Goal: Task Accomplishment & Management: Complete application form

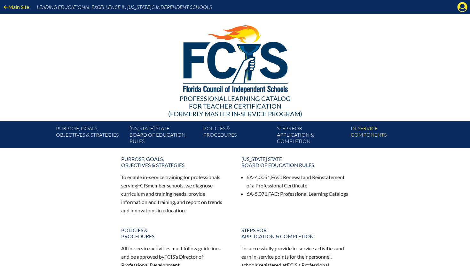
click at [460, 12] on div "Main Site Leading Educational Excellence in Florida’s Independent Schools" at bounding box center [235, 7] width 470 height 14
click at [461, 6] on icon "Manage account" at bounding box center [462, 7] width 10 height 10
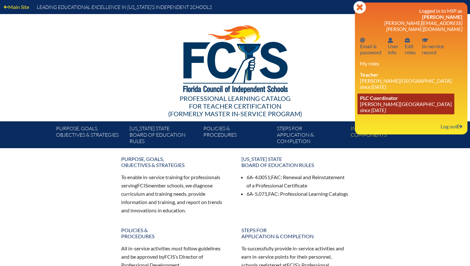
click at [380, 107] on icon "since [DATE]" at bounding box center [373, 110] width 26 height 6
click at [387, 101] on link "PLC Coordinator Lake Mary Preparatory School since 2019 Jul 1" at bounding box center [405, 104] width 97 height 21
click at [385, 96] on span "PLC Coordinator" at bounding box center [379, 98] width 38 height 6
click at [381, 96] on span "PLC Coordinator" at bounding box center [379, 98] width 38 height 6
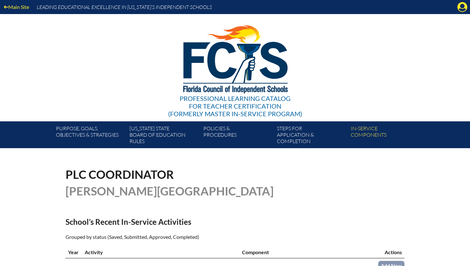
scroll to position [180, 0]
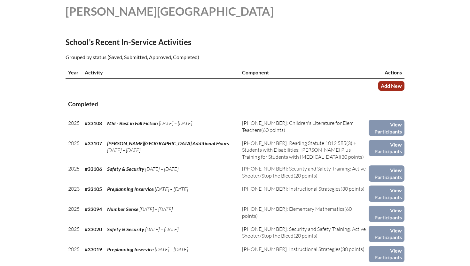
click at [396, 88] on link "Add New" at bounding box center [391, 85] width 26 height 9
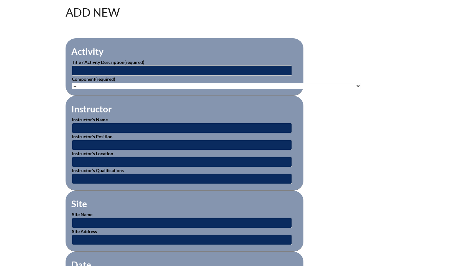
scroll to position [190, 0]
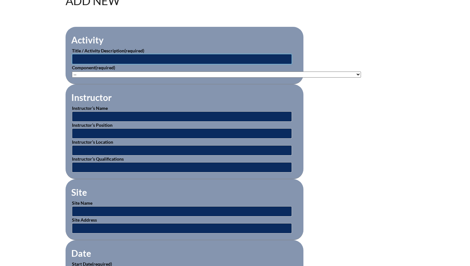
click at [132, 57] on input "text" at bounding box center [182, 59] width 220 height 10
click at [73, 59] on input "Fall Mystery Preview" at bounding box center [182, 59] width 220 height 10
type input "MSI Fall Mystery Preview"
click at [105, 73] on select"]"] "-- [PHONE_NUMBER]: Appropriate Art Activities [PHONE_NUMBER]: Concept and Art P…" at bounding box center [216, 75] width 289 height 6
click at [104, 113] on input "text" at bounding box center [182, 117] width 220 height 10
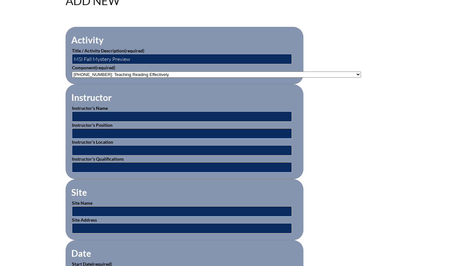
click at [122, 72] on select"]"] "-- 1-000-001: Appropriate Art Activities 1-000-002: Concept and Art Process for…" at bounding box center [216, 75] width 289 height 6
select select"]"] "20443"
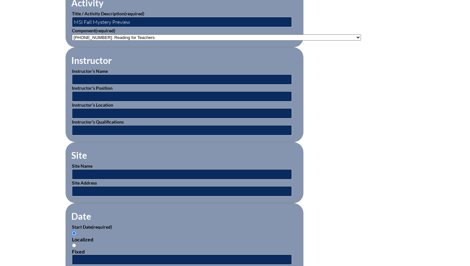
scroll to position [227, 0]
click at [92, 178] on input "text" at bounding box center [182, 175] width 220 height 10
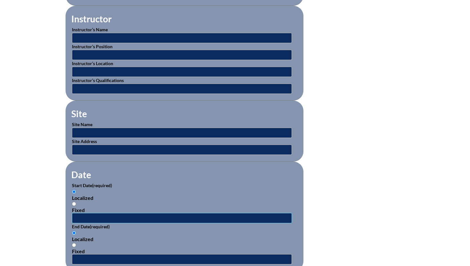
click at [85, 215] on input "text" at bounding box center [182, 218] width 220 height 10
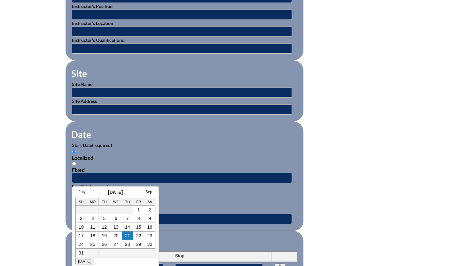
scroll to position [311, 0]
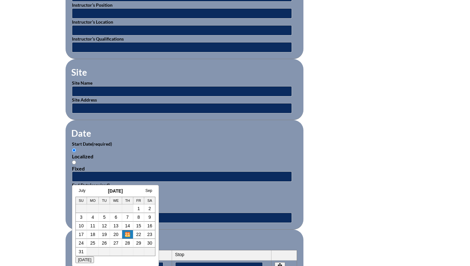
click at [126, 235] on link "21" at bounding box center [127, 234] width 5 height 5
type input "2025-08-21 3:58 PM"
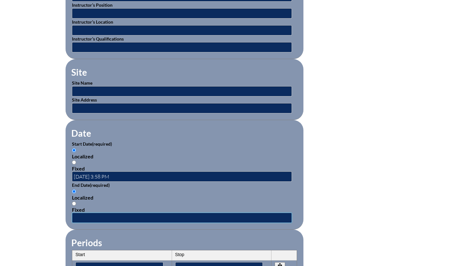
click at [85, 216] on input "text" at bounding box center [182, 218] width 220 height 10
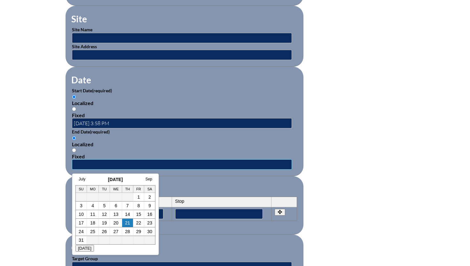
scroll to position [364, 0]
click at [126, 226] on link "21" at bounding box center [127, 223] width 5 height 5
type input "2025-08-21 3:58 PM"
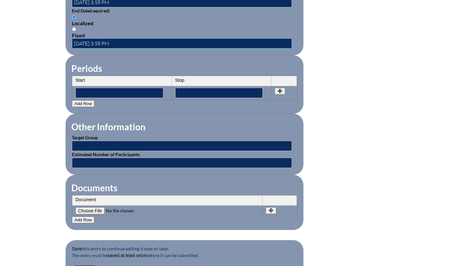
scroll to position [515, 0]
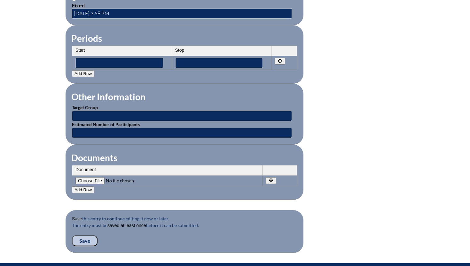
click at [86, 243] on input "Save" at bounding box center [85, 241] width 26 height 11
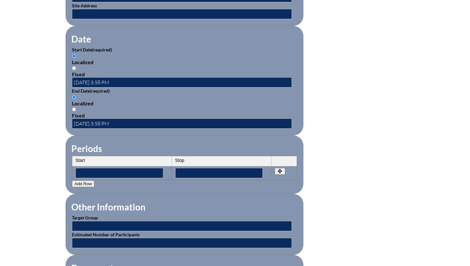
scroll to position [611, 0]
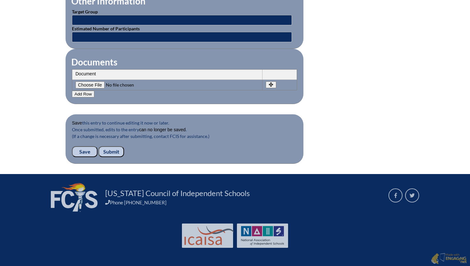
click at [112, 152] on input "Submit" at bounding box center [111, 151] width 26 height 11
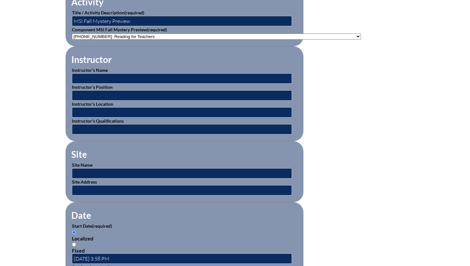
scroll to position [580, 0]
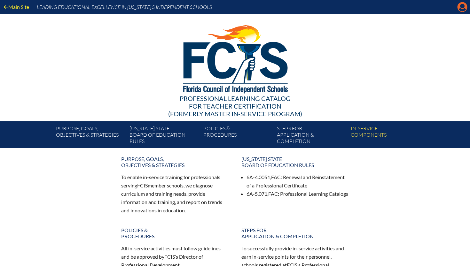
click at [462, 6] on icon "Manage account" at bounding box center [462, 7] width 10 height 10
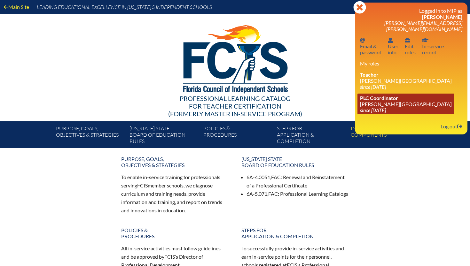
click at [387, 103] on link "PLC Coordinator [PERSON_NAME][GEOGRAPHIC_DATA] since [DATE]" at bounding box center [405, 104] width 97 height 21
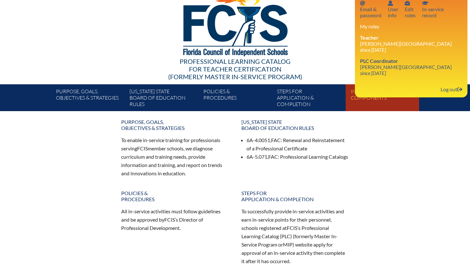
scroll to position [51, 0]
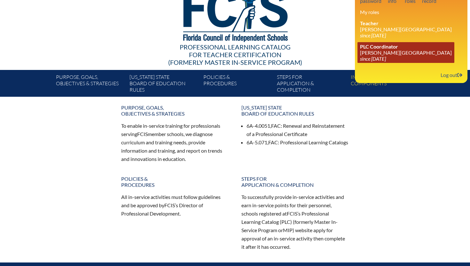
click at [379, 48] on link "PLC Coordinator [PERSON_NAME][GEOGRAPHIC_DATA] since [DATE]" at bounding box center [405, 52] width 97 height 21
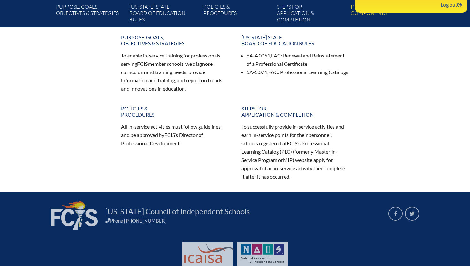
scroll to position [0, 0]
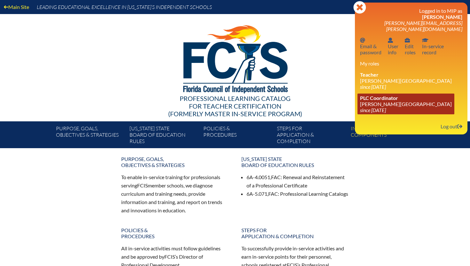
click at [375, 107] on icon "since [DATE]" at bounding box center [373, 110] width 26 height 6
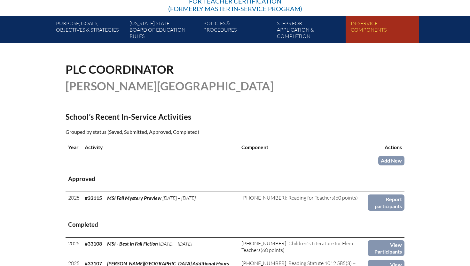
scroll to position [178, 0]
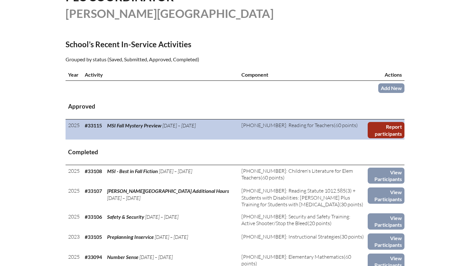
click at [391, 127] on link "Report participants" at bounding box center [385, 130] width 37 height 16
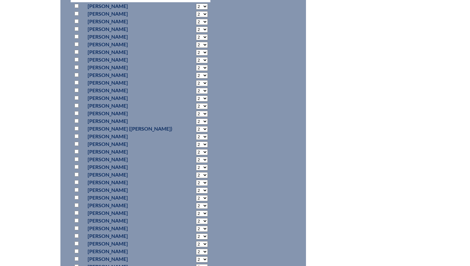
scroll to position [330, 0]
click at [76, 220] on input "checkbox" at bounding box center [76, 220] width 4 height 4
checkbox input "true"
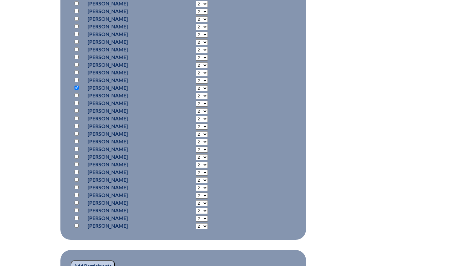
scroll to position [604, 0]
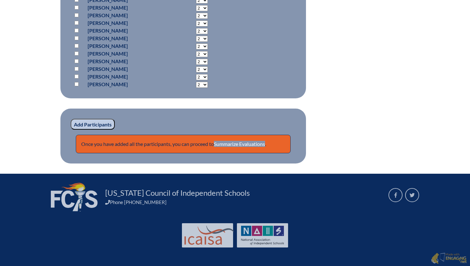
click at [99, 120] on input "Add Participants" at bounding box center [93, 124] width 44 height 11
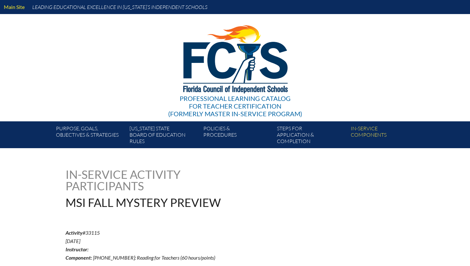
scroll to position [632, 0]
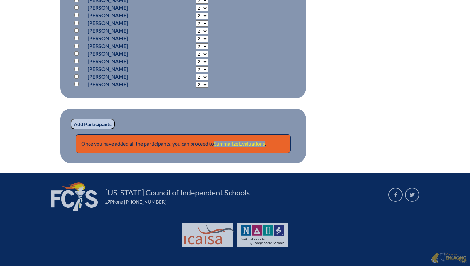
click at [254, 141] on link "Summarize Evaluations" at bounding box center [239, 144] width 51 height 6
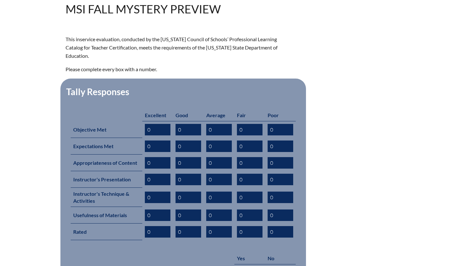
scroll to position [248, 0]
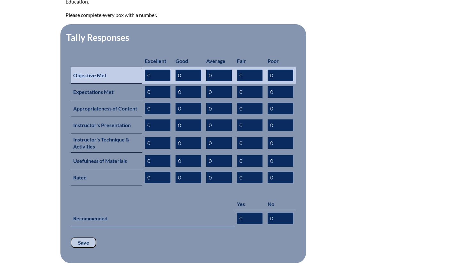
drag, startPoint x: 155, startPoint y: 64, endPoint x: 143, endPoint y: 64, distance: 11.8
click at [145, 70] on input "0" at bounding box center [158, 76] width 26 height 12
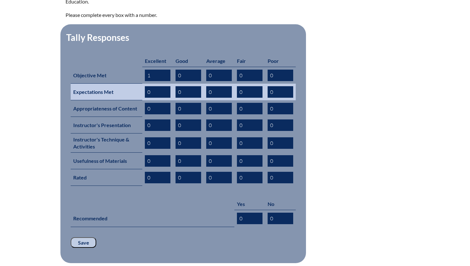
type input "1"
click at [148, 86] on input "0" at bounding box center [158, 92] width 26 height 12
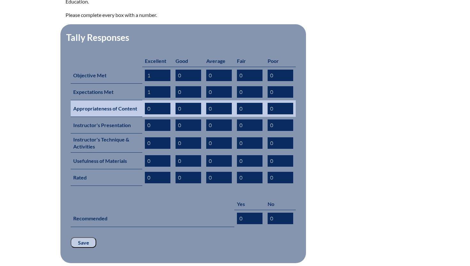
type input "1"
click at [149, 103] on input "0" at bounding box center [158, 109] width 26 height 12
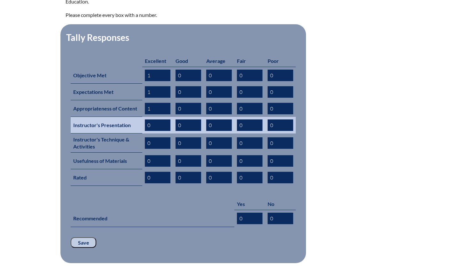
type input "1"
click at [149, 120] on input "0" at bounding box center [158, 126] width 26 height 12
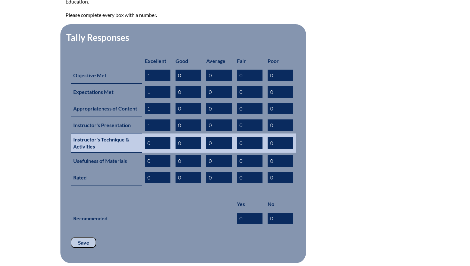
type input "1"
click at [148, 137] on input "0" at bounding box center [158, 143] width 26 height 12
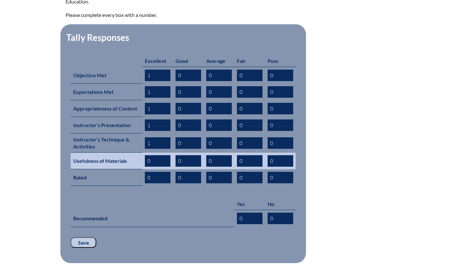
type input "1"
click at [148, 155] on input "0" at bounding box center [158, 161] width 26 height 12
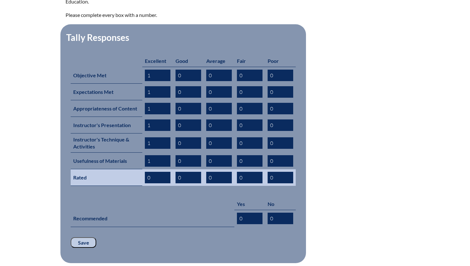
type input "1"
click at [149, 172] on input "0" at bounding box center [158, 178] width 26 height 12
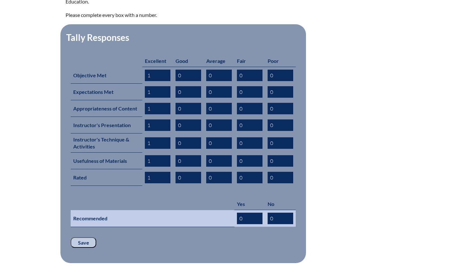
type input "1"
click at [240, 213] on input "0" at bounding box center [250, 219] width 26 height 12
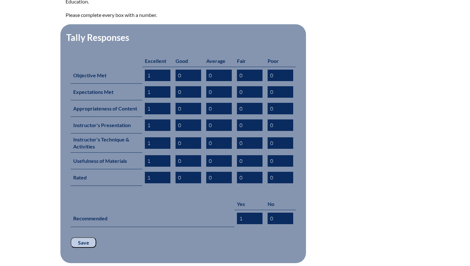
type input "1"
click at [95, 237] on input "Save" at bounding box center [84, 242] width 26 height 11
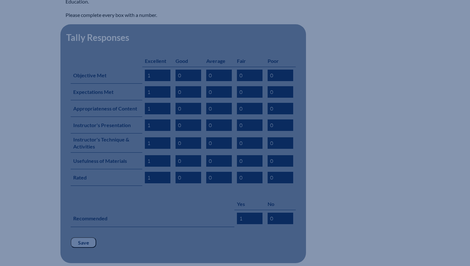
click at [85, 237] on input "Save" at bounding box center [84, 242] width 26 height 11
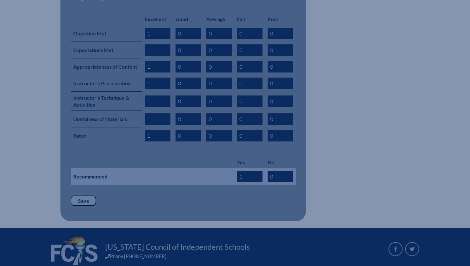
scroll to position [335, 0]
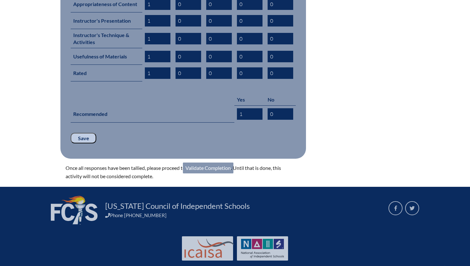
scroll to position [356, 0]
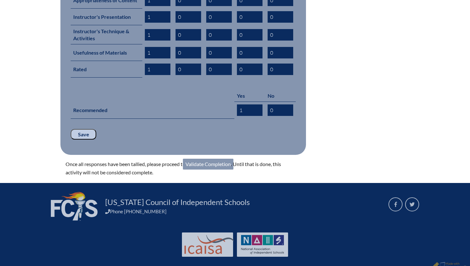
click at [215, 159] on link "Validate Completion" at bounding box center [208, 164] width 50 height 11
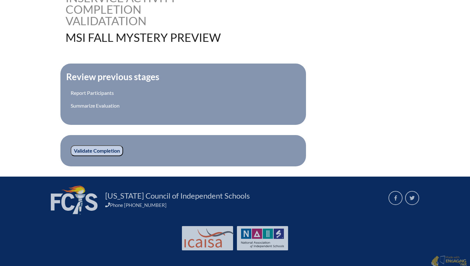
scroll to position [180, 0]
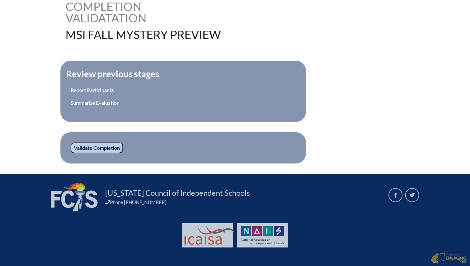
click at [91, 153] on fieldset "Validate Completion" at bounding box center [182, 147] width 245 height 31
click at [95, 148] on input "Validate Completion" at bounding box center [97, 148] width 52 height 11
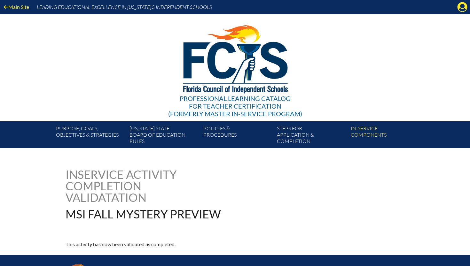
scroll to position [81, 0]
